Goal: Understand process/instructions: Learn how to perform a task or action

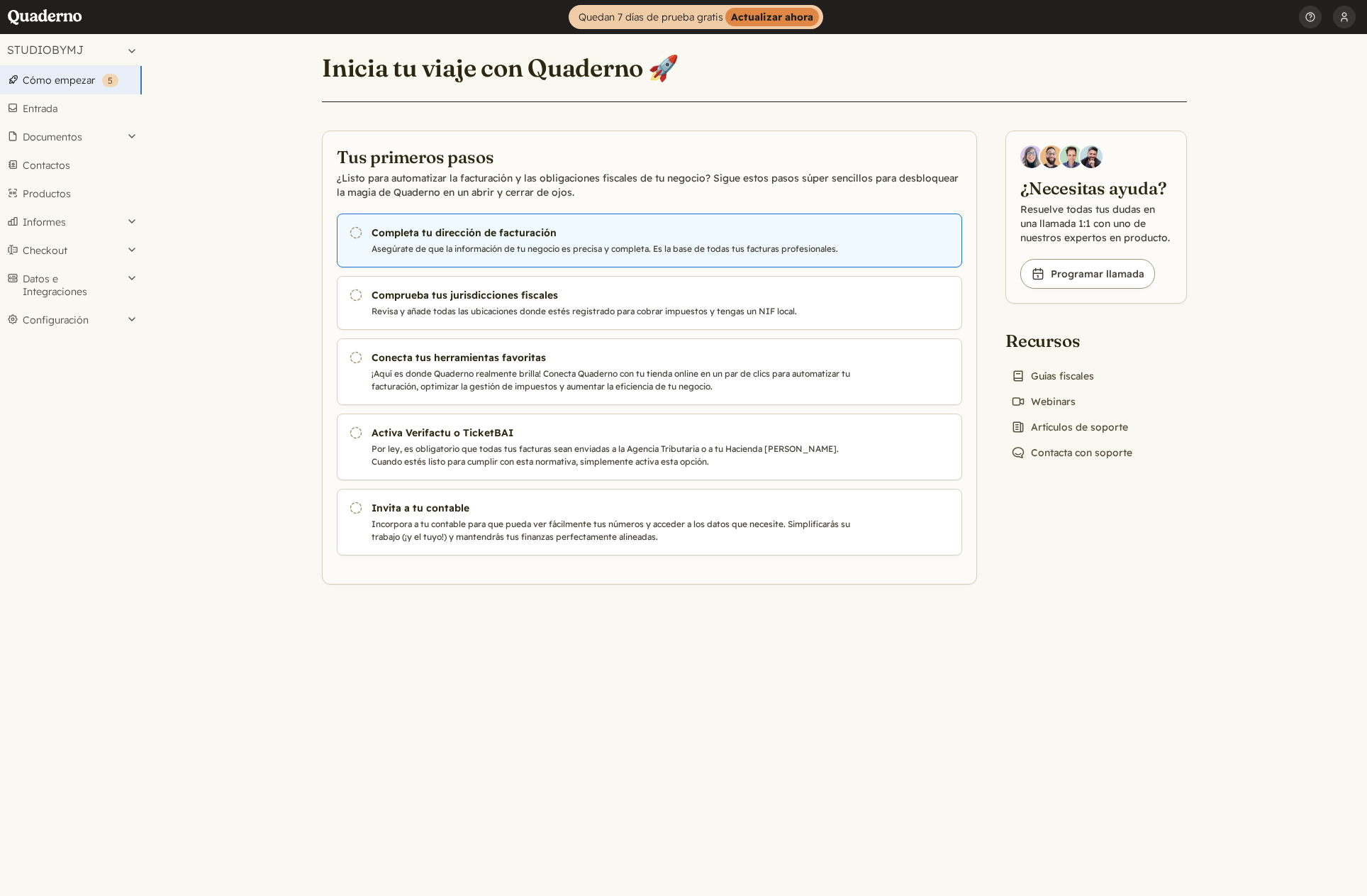
click at [501, 238] on h3 "Completa tu dirección de facturación" at bounding box center [613, 232] width 484 height 14
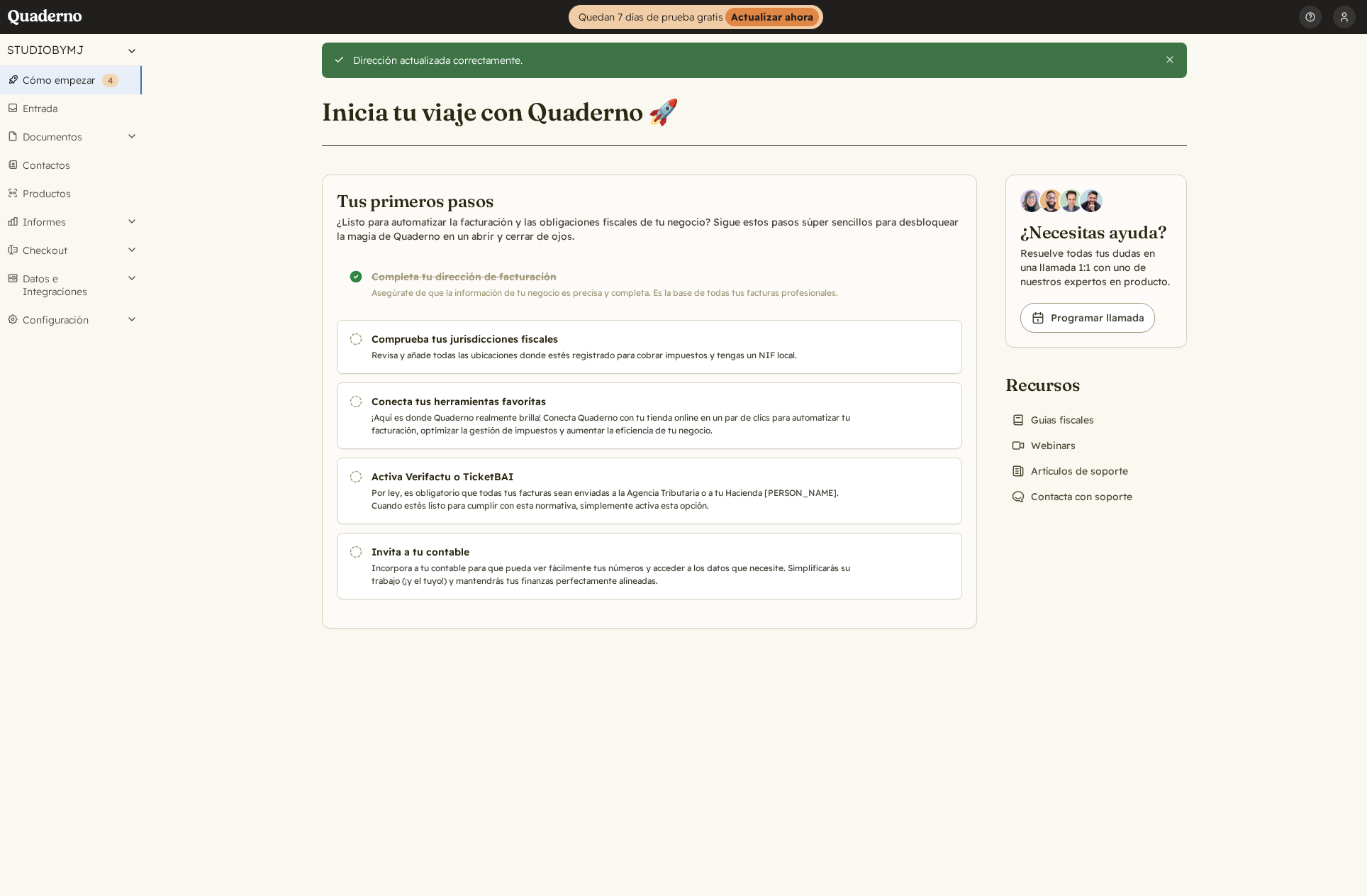
click at [128, 52] on button "STUDIOBYMJ" at bounding box center [70, 49] width 142 height 31
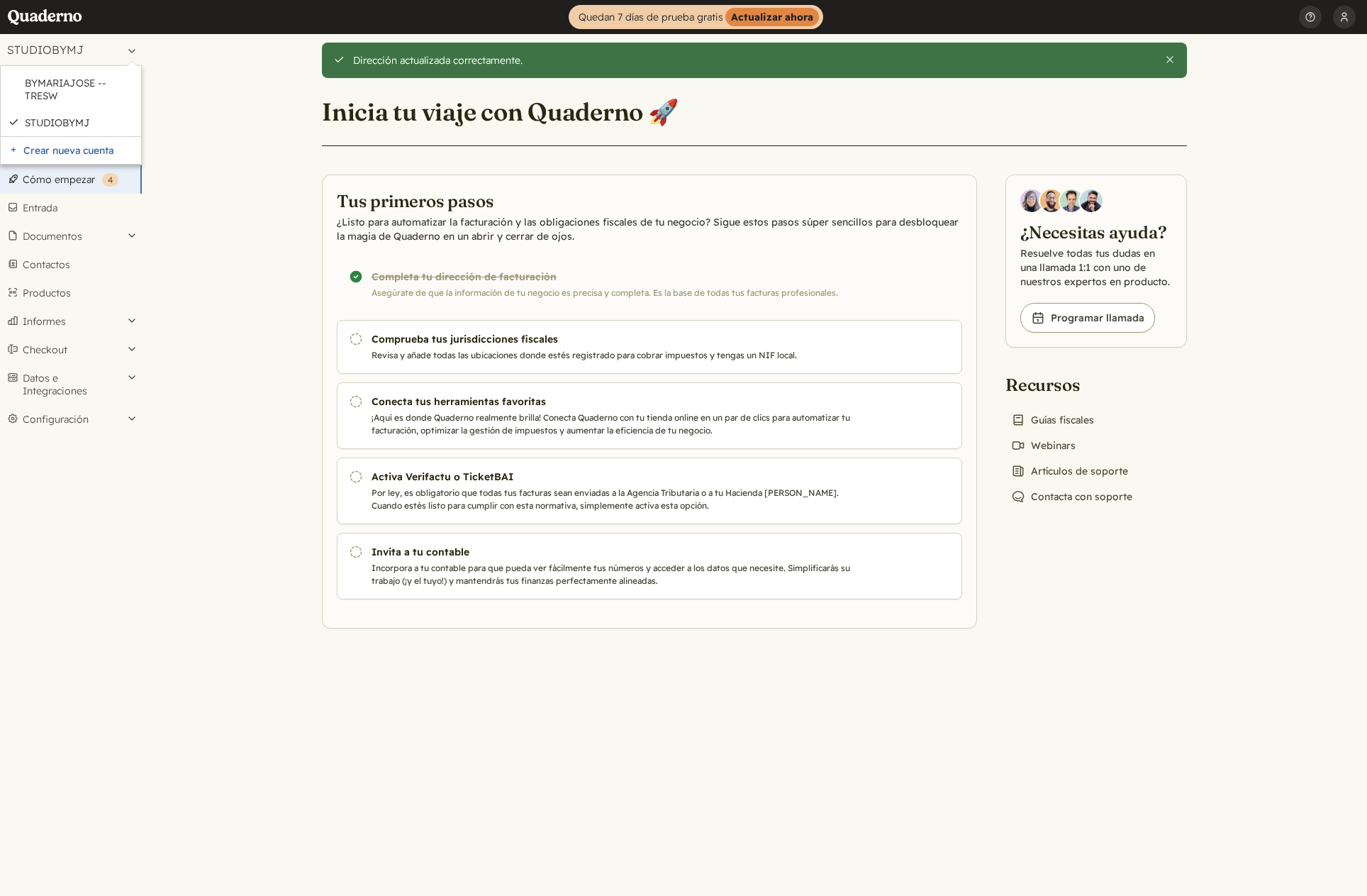
drag, startPoint x: 300, startPoint y: 137, endPoint x: 292, endPoint y: 143, distance: 10.0
click at [300, 137] on main "Dirección actualizada correctamente. Cerrar Inicia tu viaje con Quaderno 🚀 Tus …" at bounding box center [754, 465] width 1225 height 862
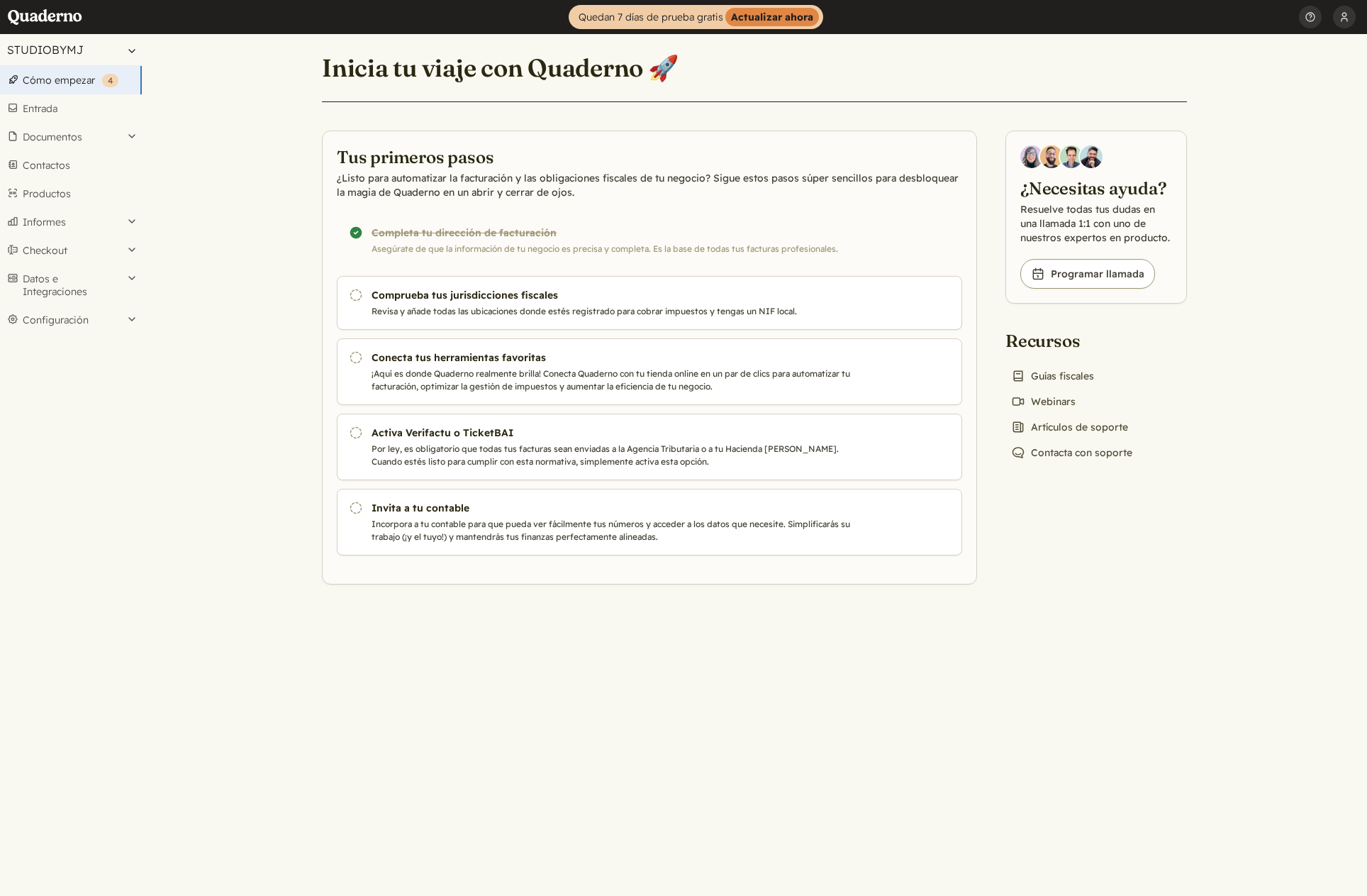
click at [129, 53] on button "STUDIOBYMJ" at bounding box center [70, 49] width 142 height 31
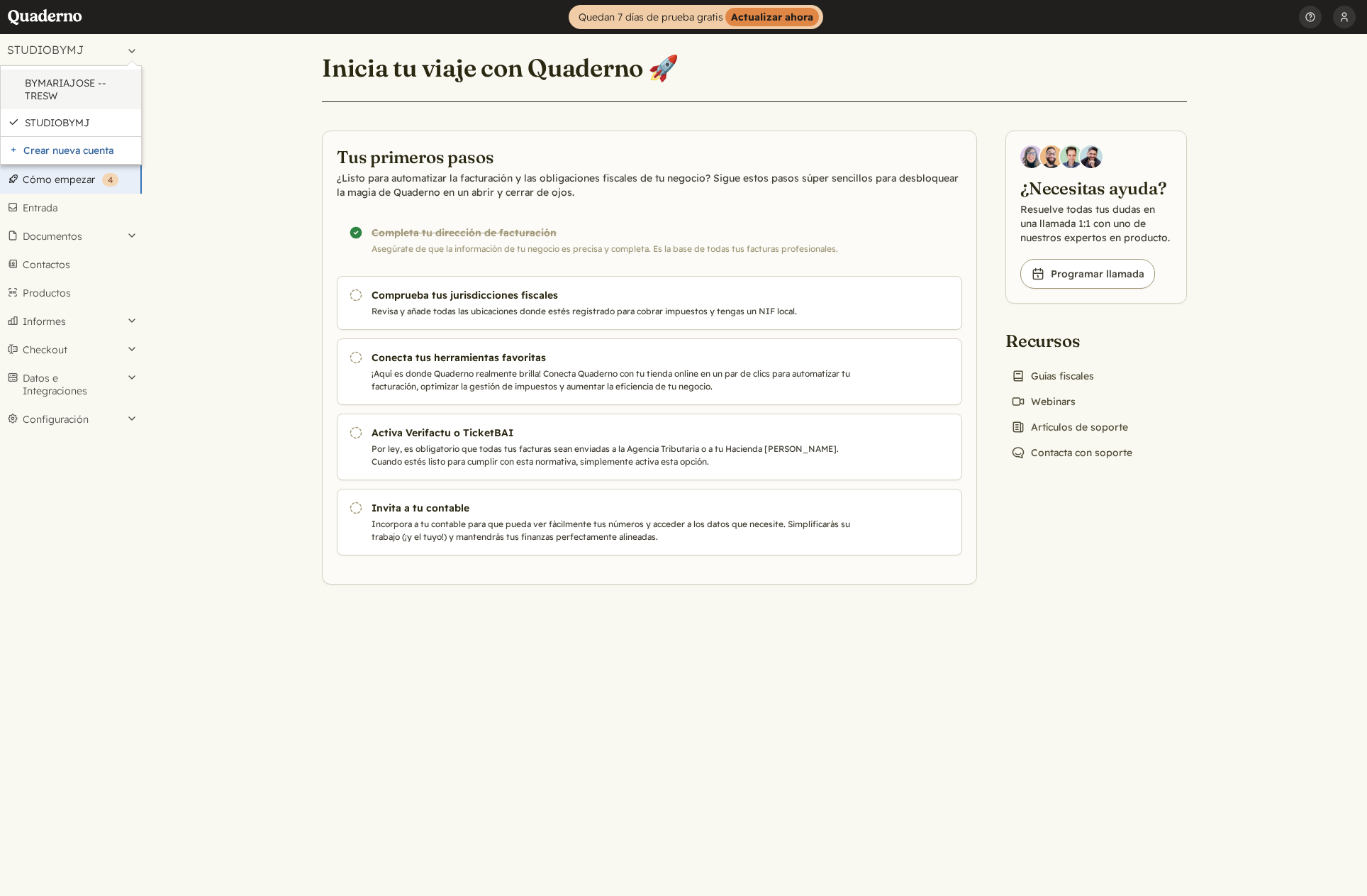
click at [105, 84] on link "BYMARIAJOSE -- TRESW" at bounding box center [79, 89] width 109 height 25
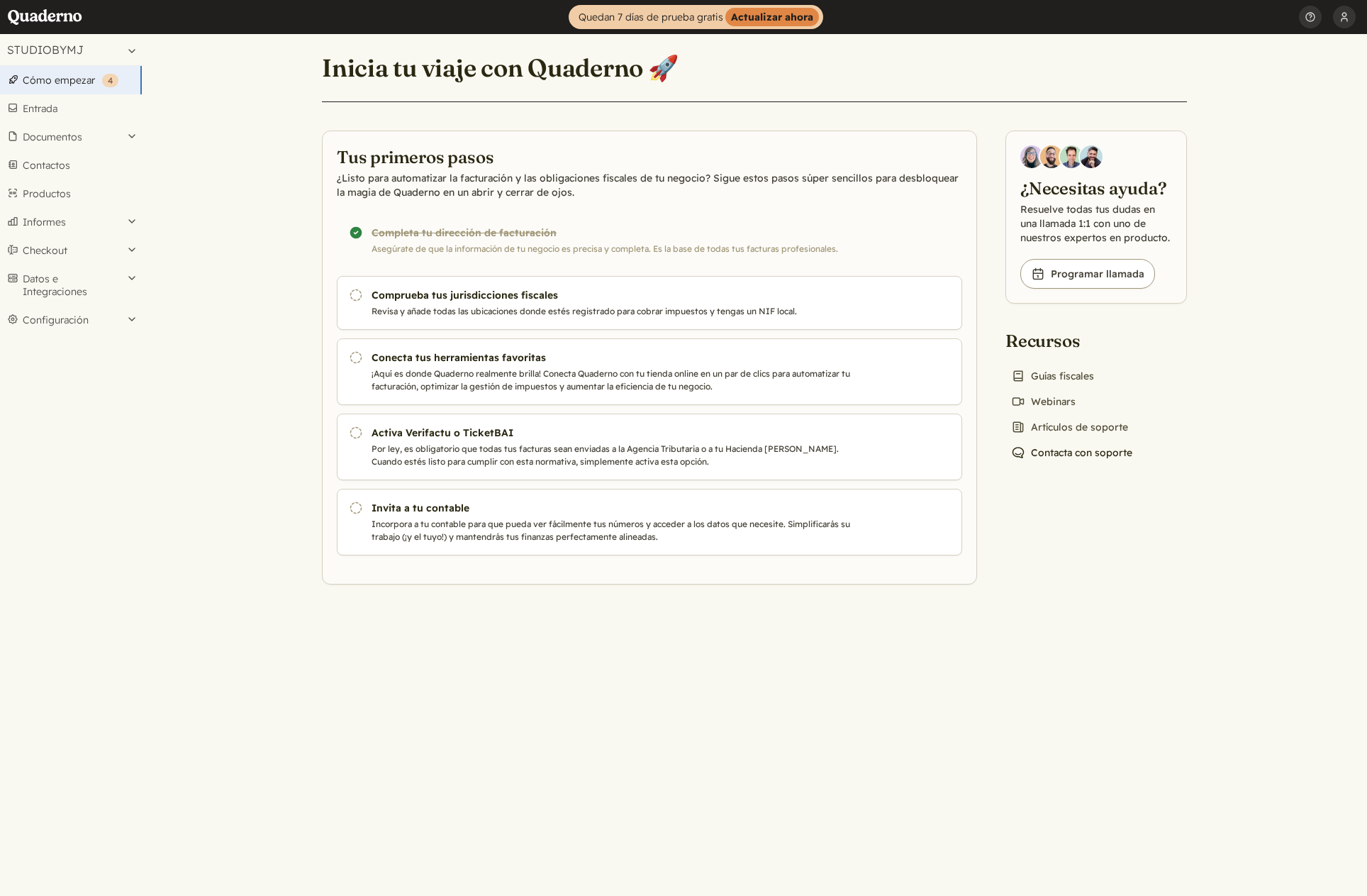
click at [1061, 454] on link "Chat icon Contacta con soporte" at bounding box center [1072, 452] width 132 height 20
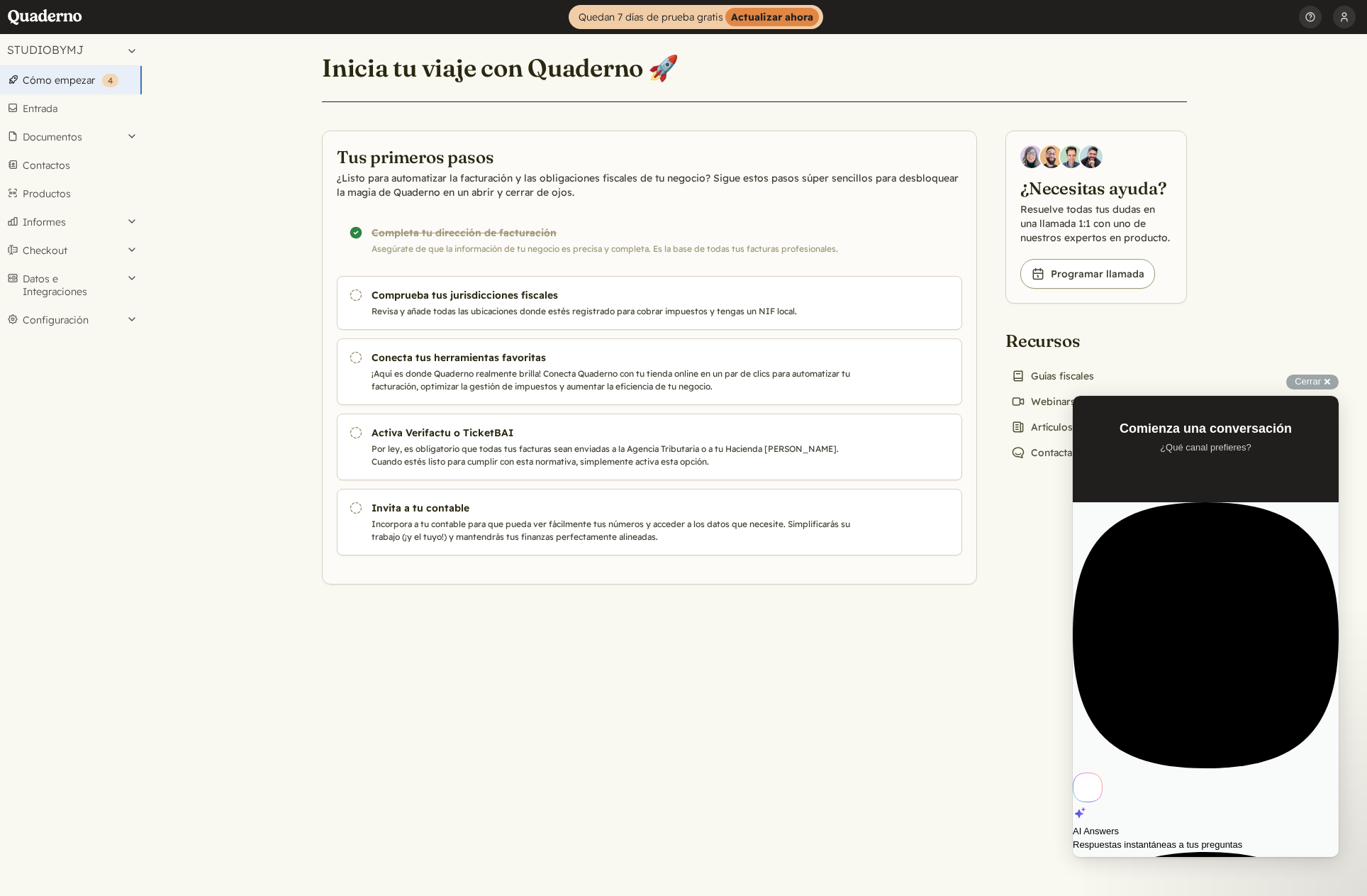
click at [1191, 824] on div "AI Answers" at bounding box center [1206, 831] width 266 height 14
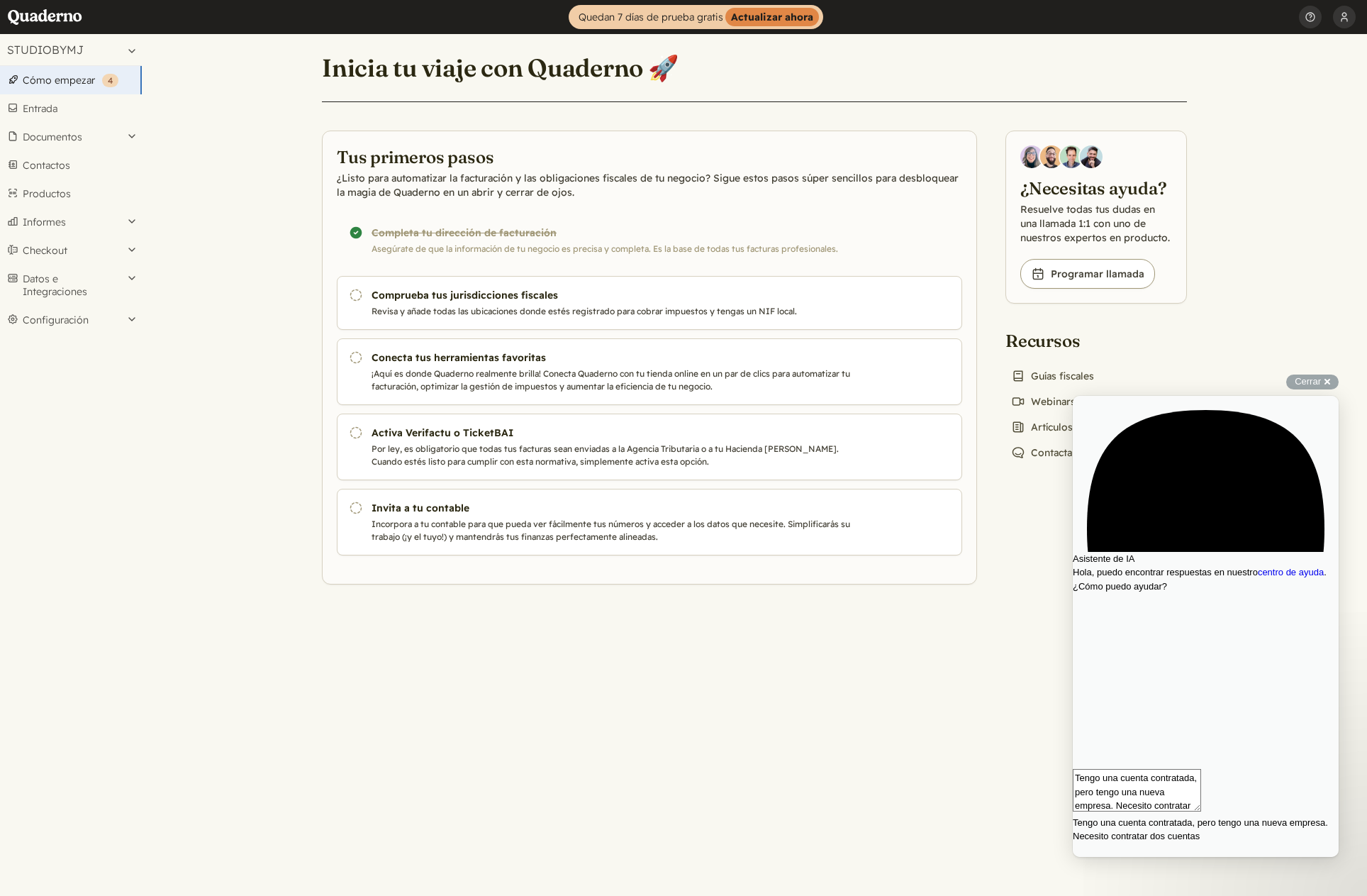
type textarea "Tengo una cuenta contratada, pero tengo una nueva empresa. Necesito contratar d…"
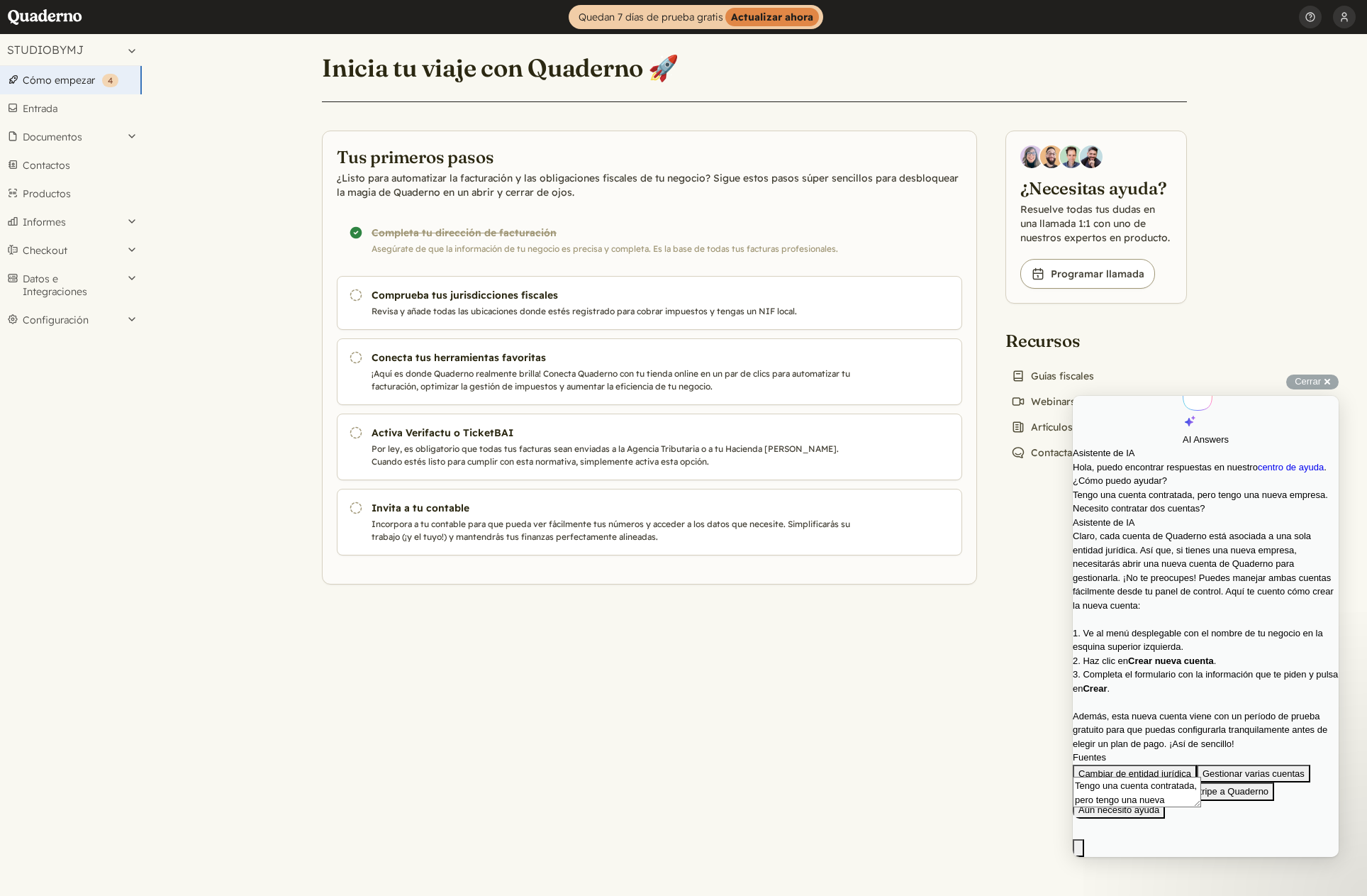
scroll to position [250, 0]
drag, startPoint x: 1156, startPoint y: 473, endPoint x: 1230, endPoint y: 550, distance: 106.8
click at [1230, 550] on div "Claro, cada cuenta de Quaderno está asociada a una sola entidad jurídica. Así q…" at bounding box center [1206, 640] width 266 height 221
click at [1230, 549] on div "Claro, cada cuenta de Quaderno está asociada a una sola entidad jurídica. Así q…" at bounding box center [1206, 640] width 266 height 221
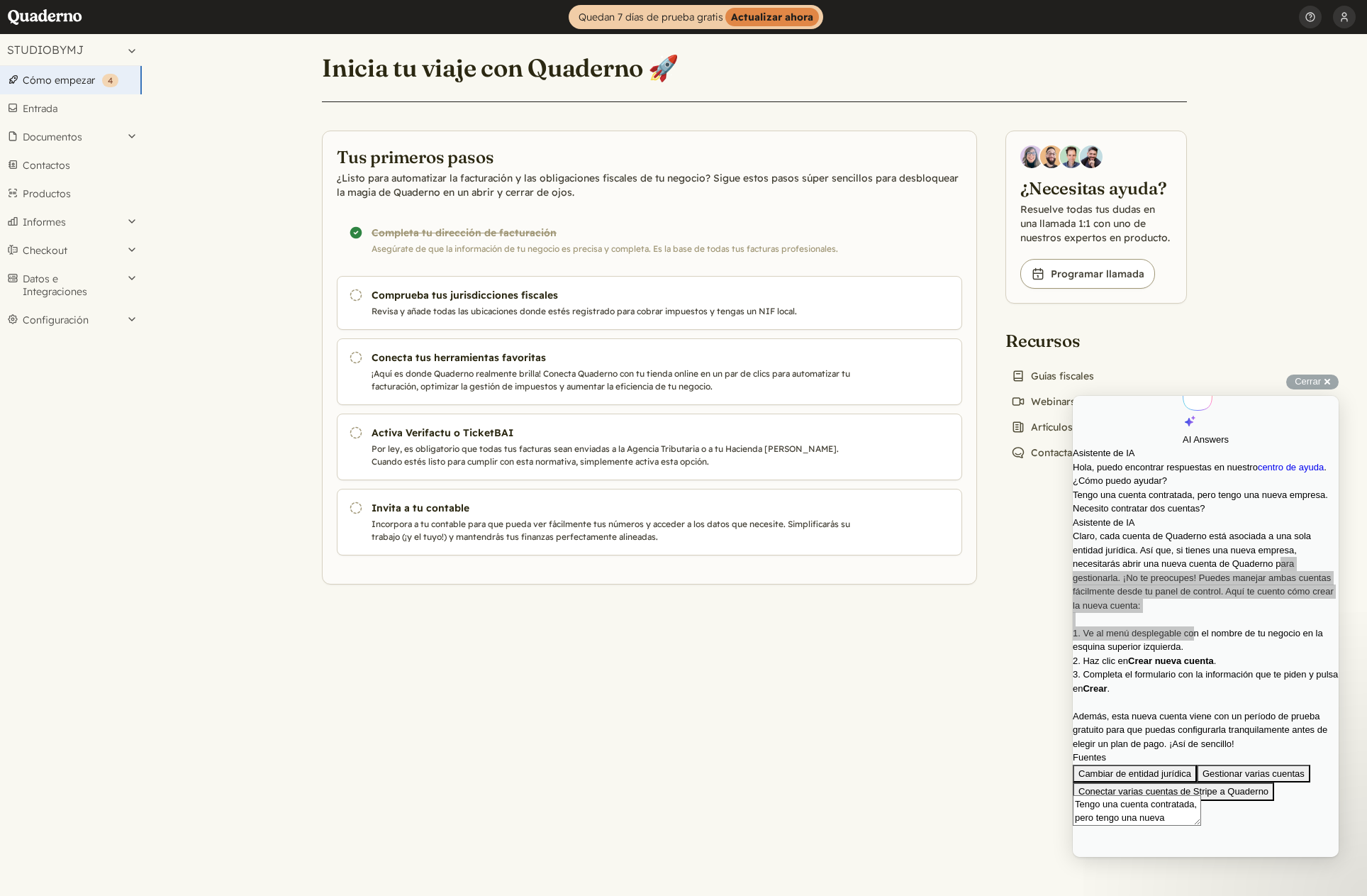
click at [1054, 720] on main "Inicia tu viaje con Quaderno 🚀 Tus primeros pasos ¿Listo para automatizar la fa…" at bounding box center [754, 465] width 1225 height 862
click at [76, 59] on button "STUDIOBYMJ" at bounding box center [70, 49] width 142 height 31
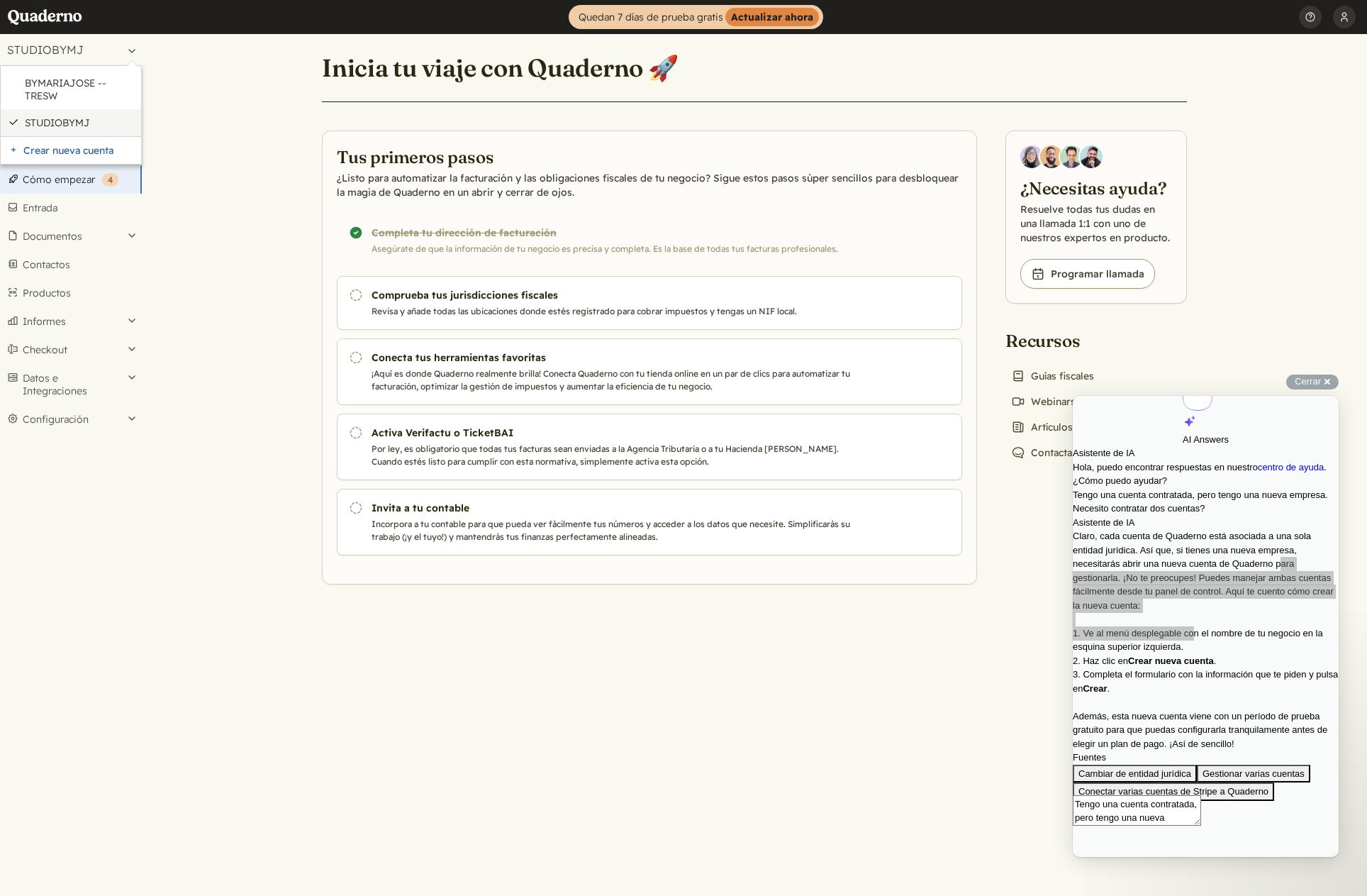
click at [73, 123] on link "STUDIOBYMJ" at bounding box center [79, 122] width 109 height 13
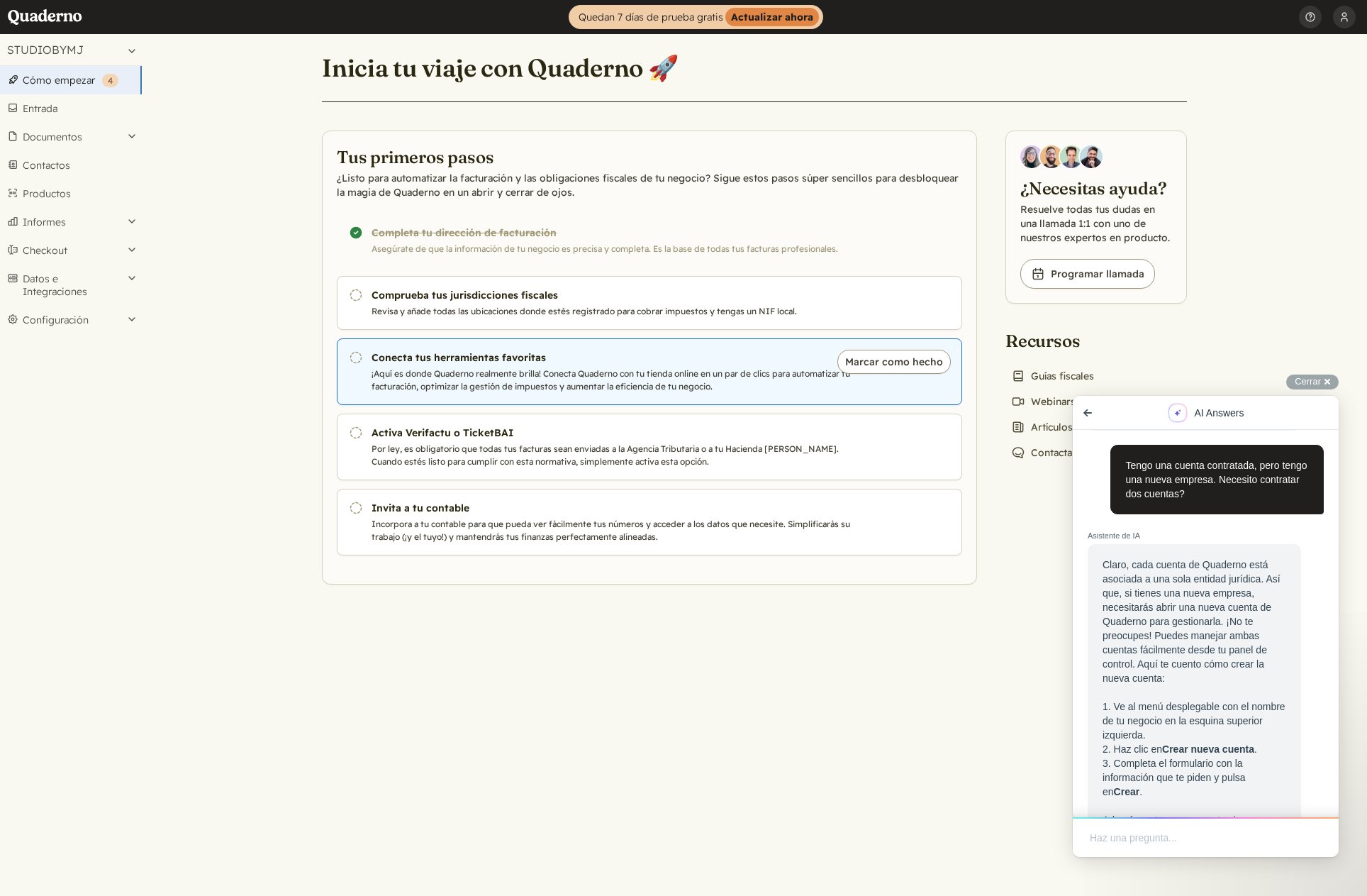
scroll to position [106, 0]
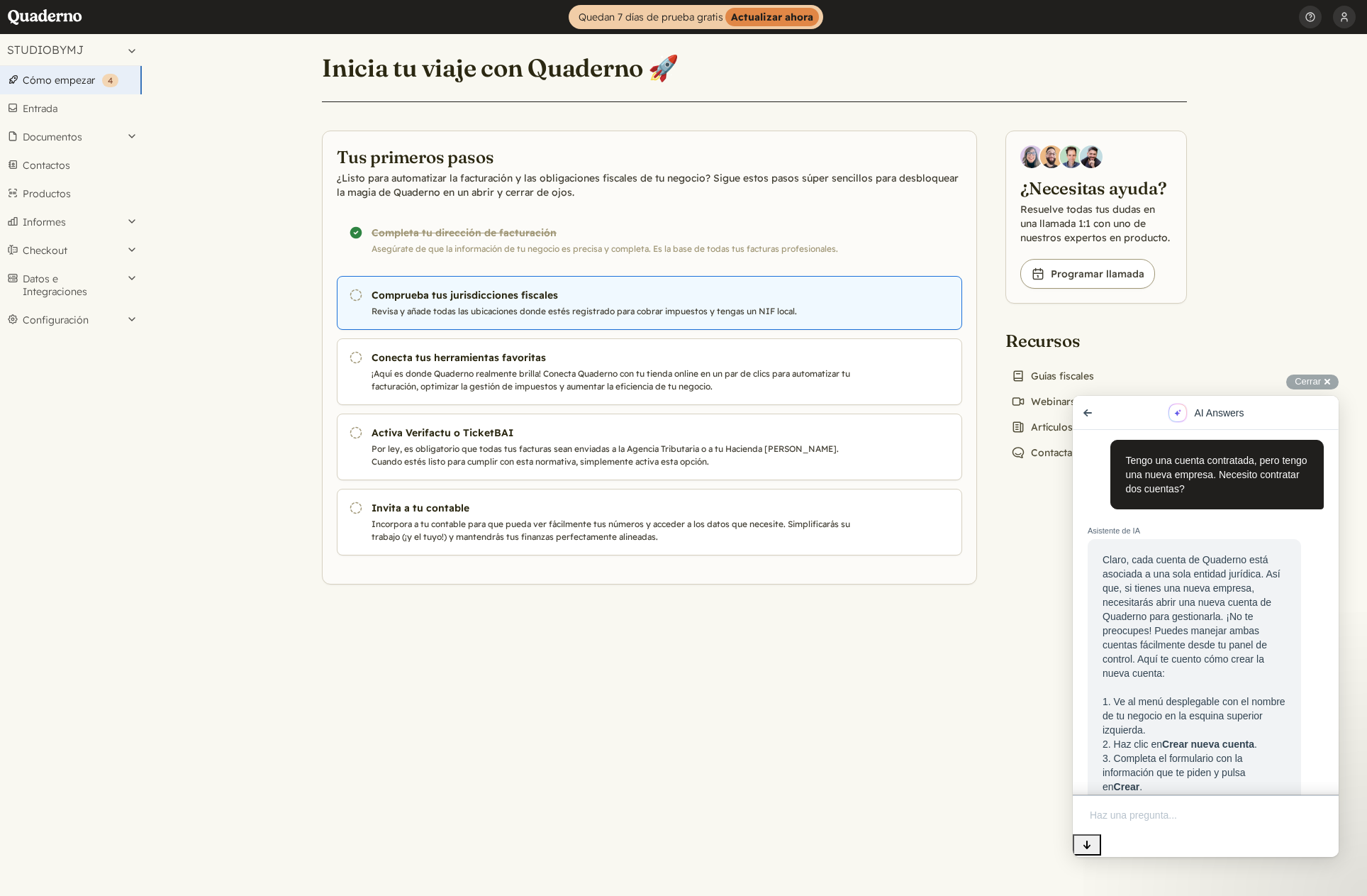
click at [446, 300] on h3 "Comprueba tus jurisdicciones fiscales" at bounding box center [613, 294] width 484 height 14
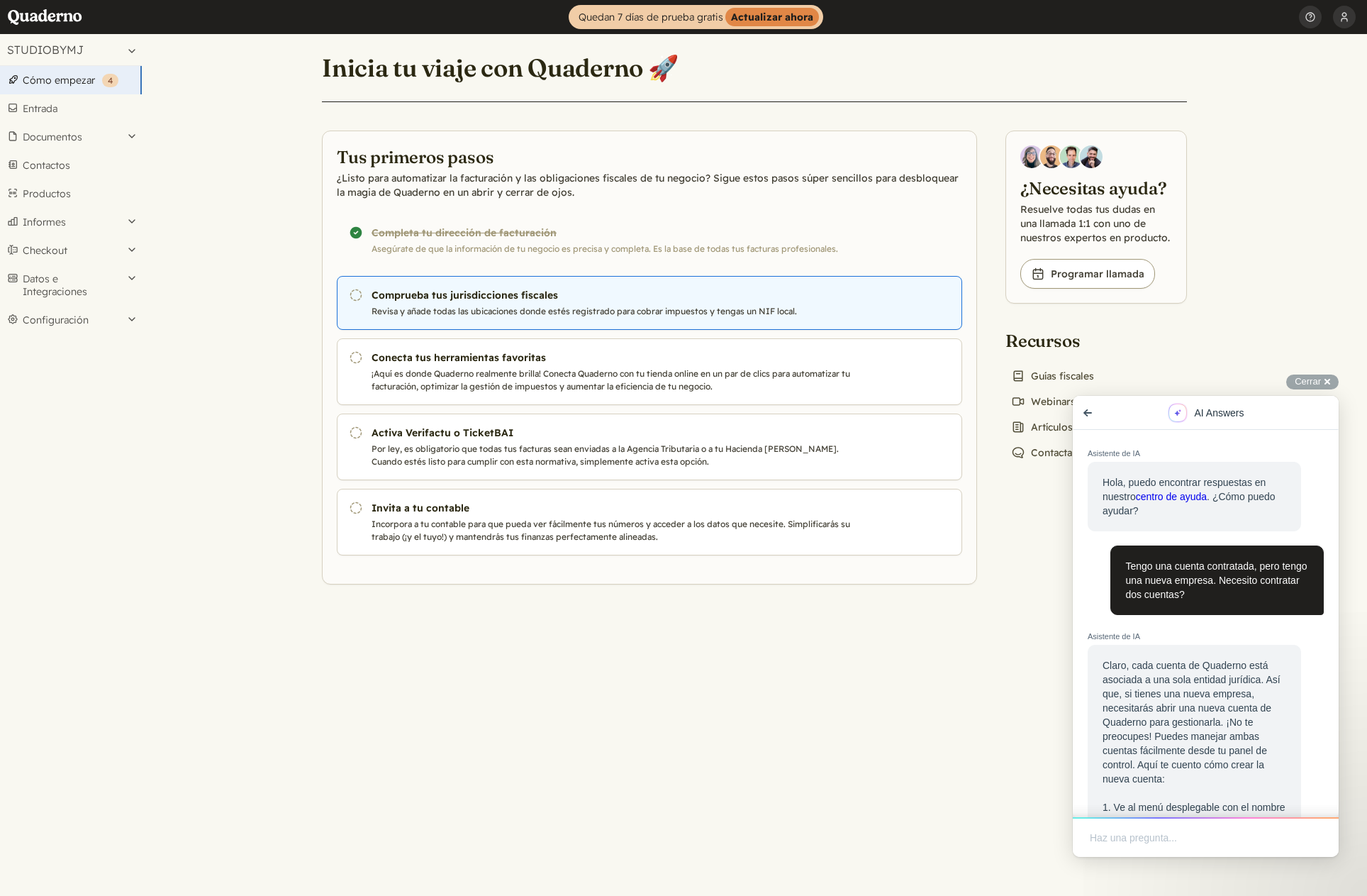
scroll to position [101, 0]
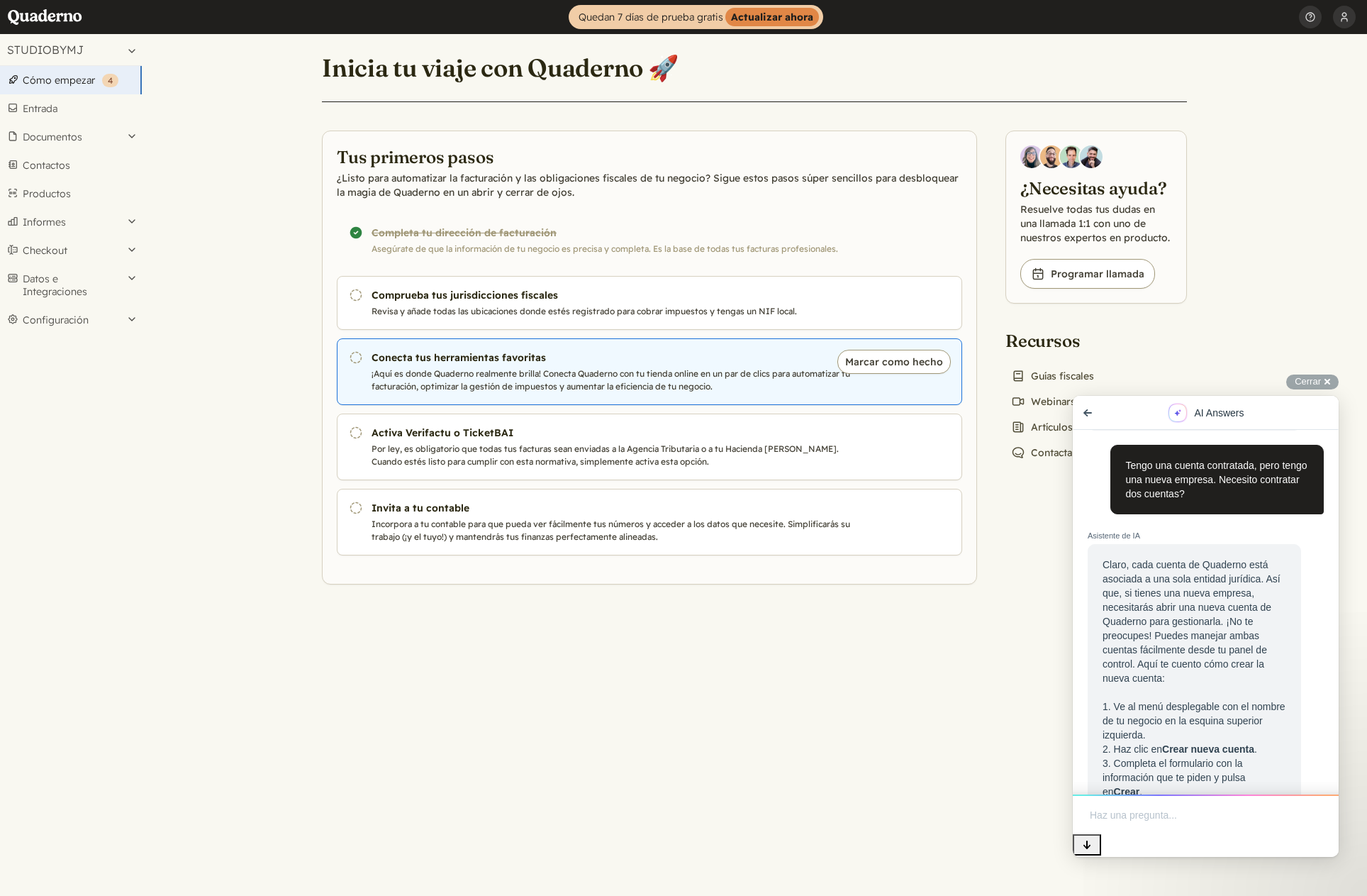
click at [449, 356] on h3 "Conecta tus herramientas favoritas" at bounding box center [613, 357] width 484 height 14
